Goal: Transaction & Acquisition: Book appointment/travel/reservation

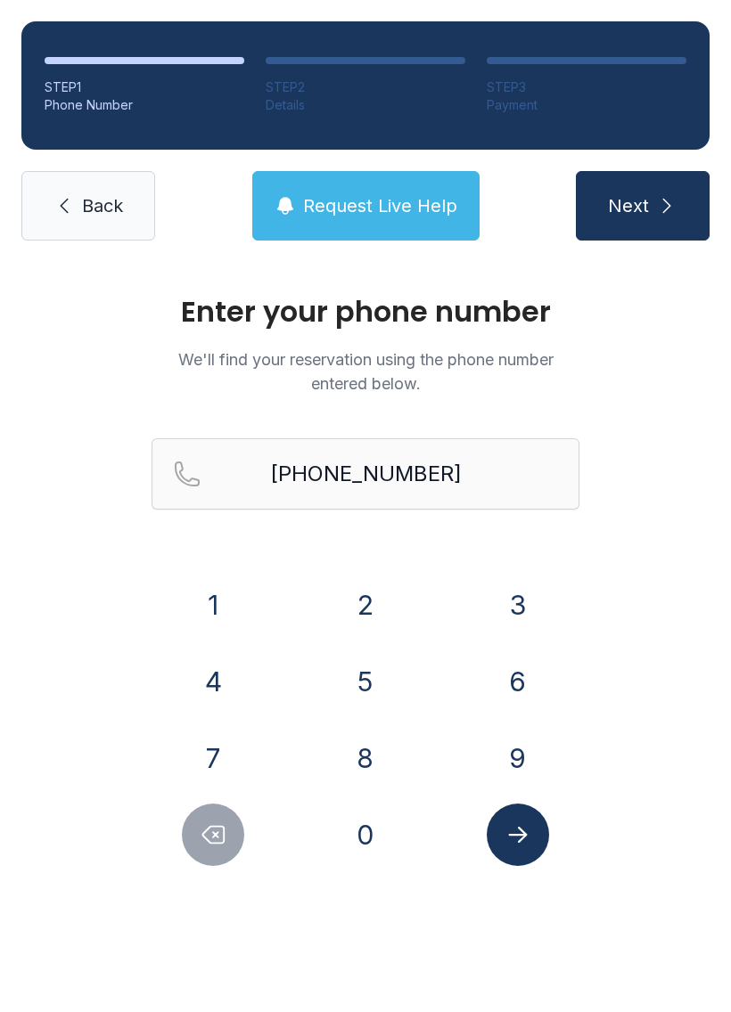
click at [523, 680] on button "6" at bounding box center [518, 682] width 62 height 62
click at [356, 839] on button "0" at bounding box center [365, 835] width 62 height 62
click at [368, 594] on button "2" at bounding box center [365, 605] width 62 height 62
click at [222, 840] on icon "Delete number" at bounding box center [213, 835] width 27 height 27
type input "(617) 455-988"
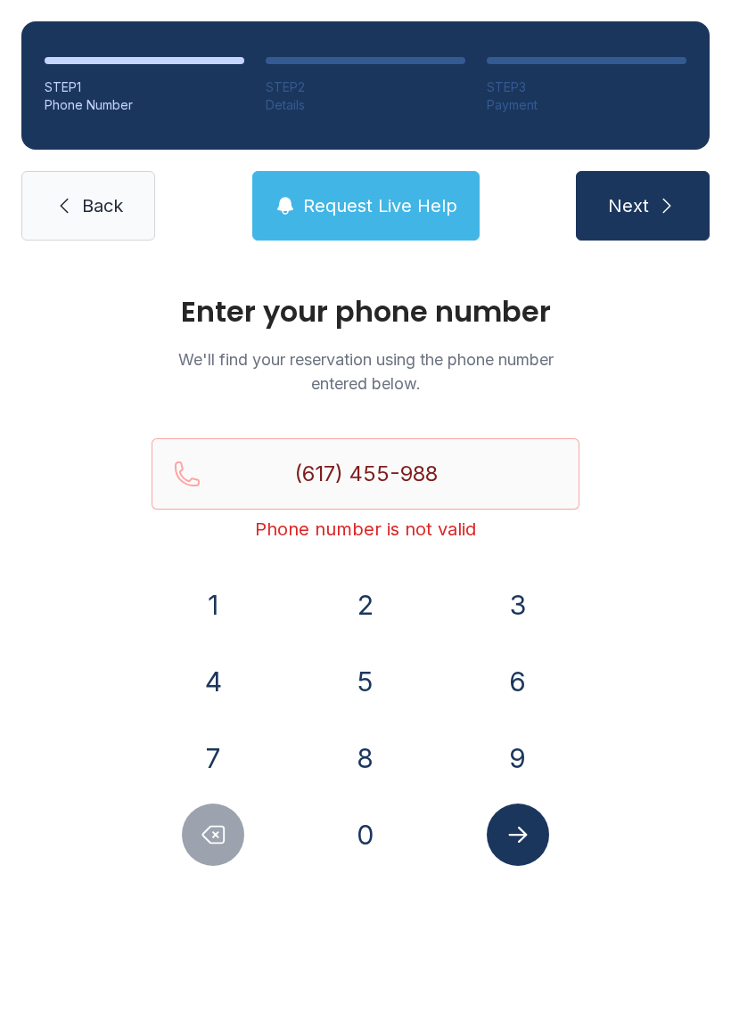
click at [384, 536] on div "Phone number is not valid" at bounding box center [366, 529] width 428 height 25
click at [242, 478] on input "(617) 455-988" at bounding box center [366, 473] width 428 height 71
click at [74, 207] on icon at bounding box center [63, 205] width 21 height 21
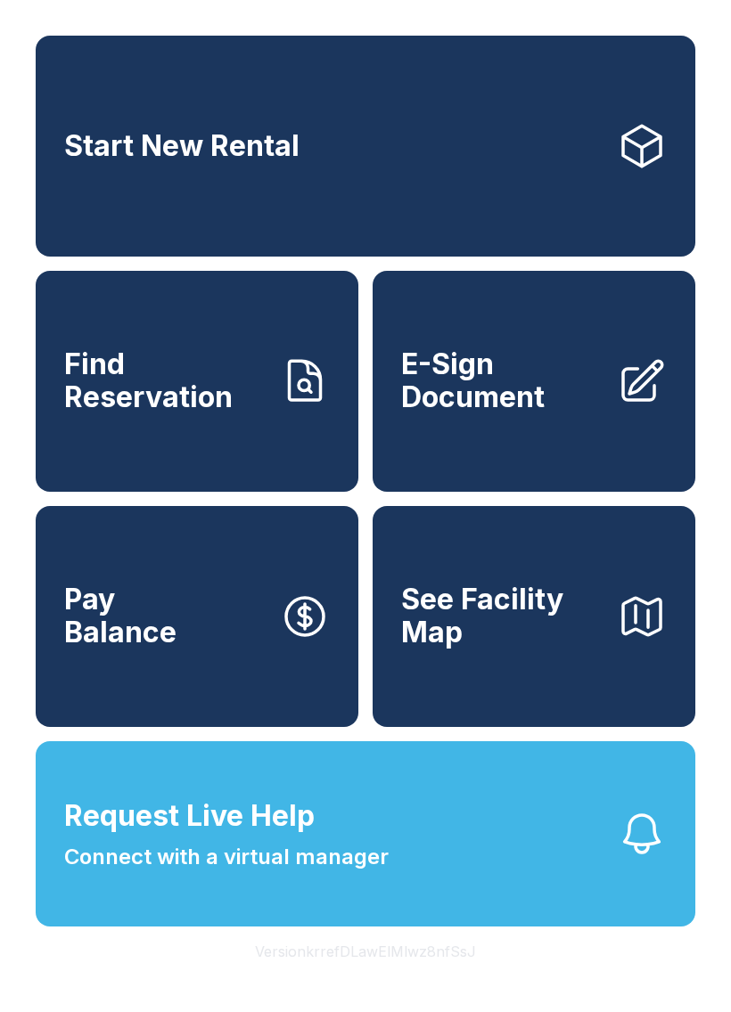
click at [73, 207] on link "Start New Rental" at bounding box center [365, 146] width 659 height 221
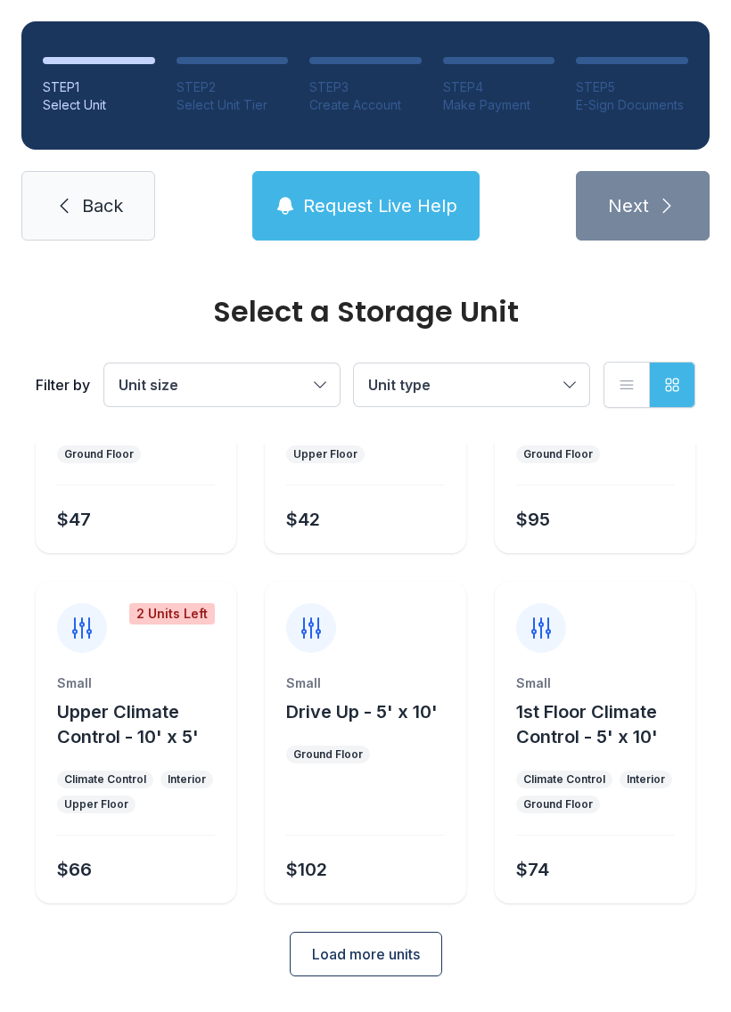
scroll to position [212, 0]
